Goal: Information Seeking & Learning: Learn about a topic

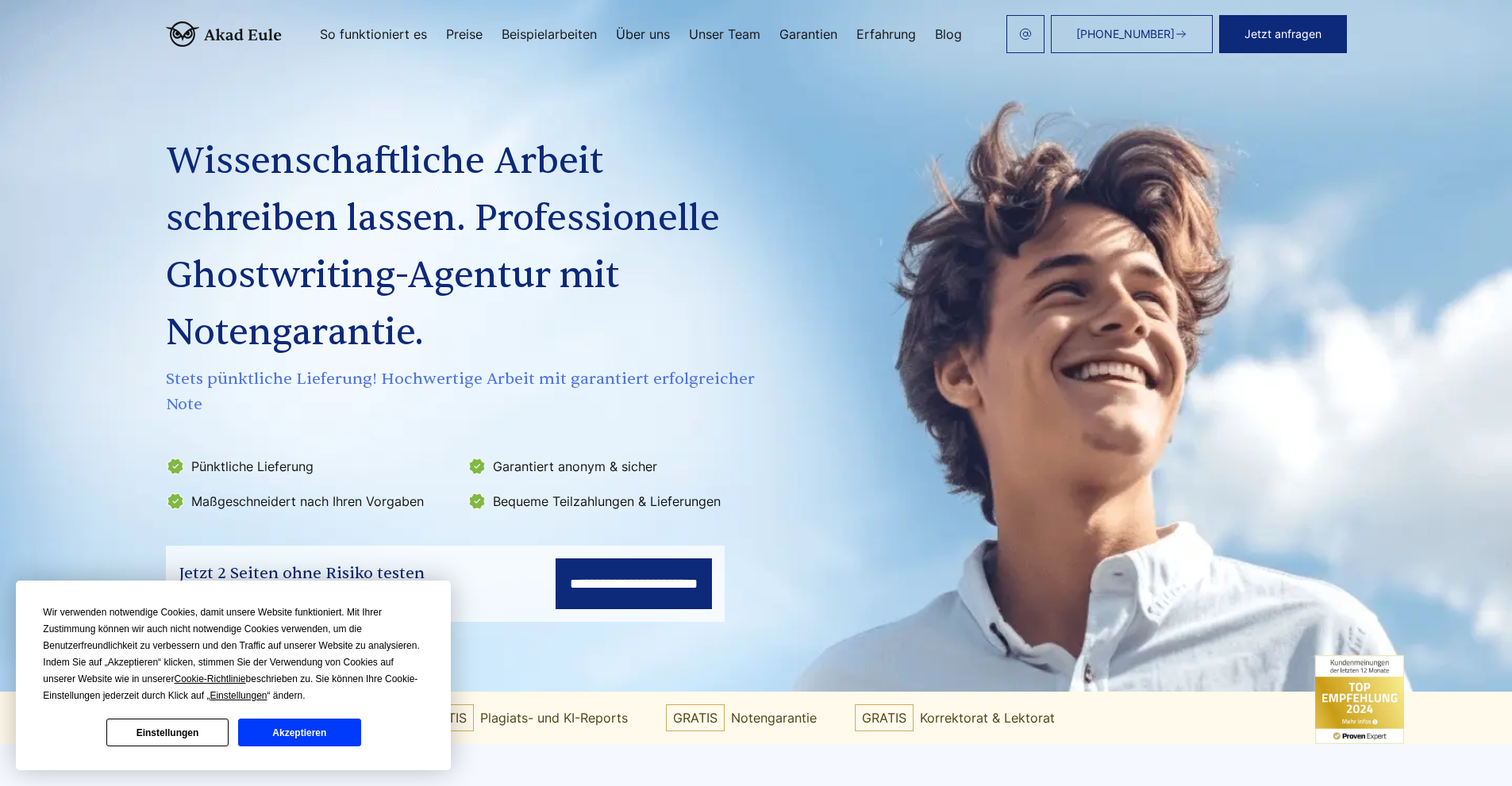
click at [315, 733] on button "Akzeptieren" at bounding box center [299, 732] width 122 height 27
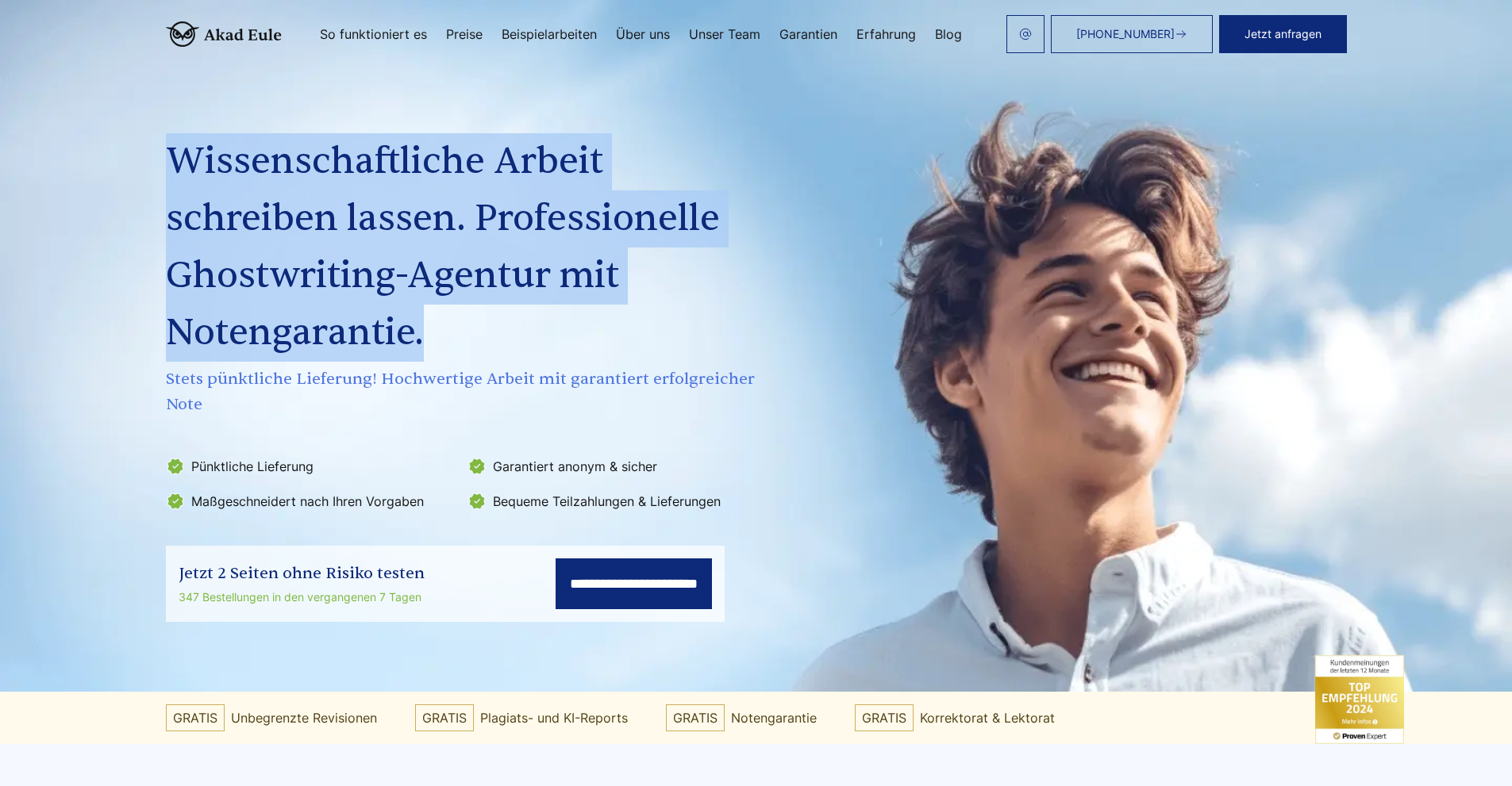
drag, startPoint x: 178, startPoint y: 162, endPoint x: 429, endPoint y: 326, distance: 299.8
click at [429, 326] on h1 "Wissenschaftliche Arbeit schreiben lassen. Professionelle Ghostwriting-Agentur …" at bounding box center [464, 247] width 596 height 229
copy h1 "Wissenschaftliche Arbeit schreiben lassen. Professionelle Ghostwriting-Agentur …"
